Goal: Information Seeking & Learning: Learn about a topic

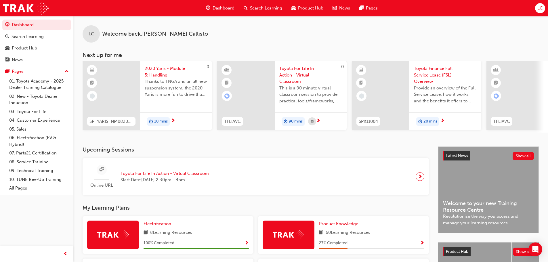
click at [194, 29] on div "LC Welcome back , [PERSON_NAME]" at bounding box center [310, 29] width 474 height 26
drag, startPoint x: 181, startPoint y: 35, endPoint x: 101, endPoint y: 31, distance: 80.0
click at [101, 31] on div "LC Welcome back , [PERSON_NAME]" at bounding box center [310, 29] width 474 height 26
click at [107, 31] on span "Welcome back , [PERSON_NAME]" at bounding box center [155, 34] width 106 height 7
click at [128, 30] on div "LC Welcome back , [PERSON_NAME]" at bounding box center [310, 29] width 474 height 26
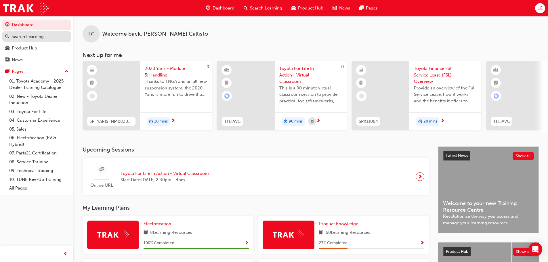
click at [39, 34] on div "Search Learning" at bounding box center [28, 36] width 32 height 7
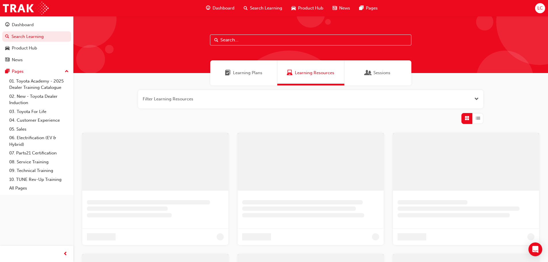
click at [229, 44] on input "text" at bounding box center [310, 40] width 201 height 11
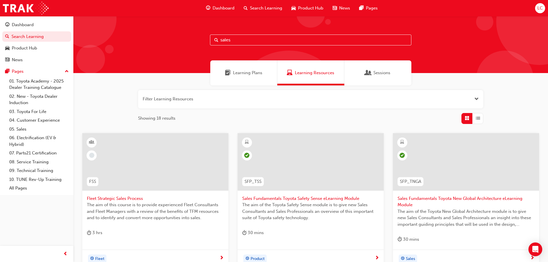
drag, startPoint x: 256, startPoint y: 38, endPoint x: 87, endPoint y: 15, distance: 171.2
click at [101, 19] on div "sales" at bounding box center [310, 44] width 474 height 57
type input "law"
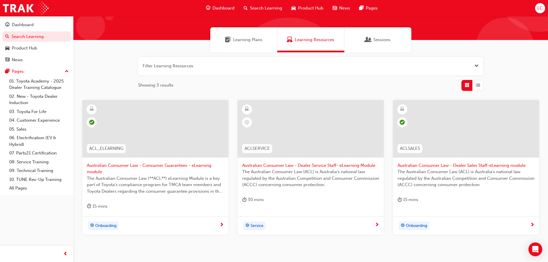
scroll to position [33, 0]
